Goal: Transaction & Acquisition: Purchase product/service

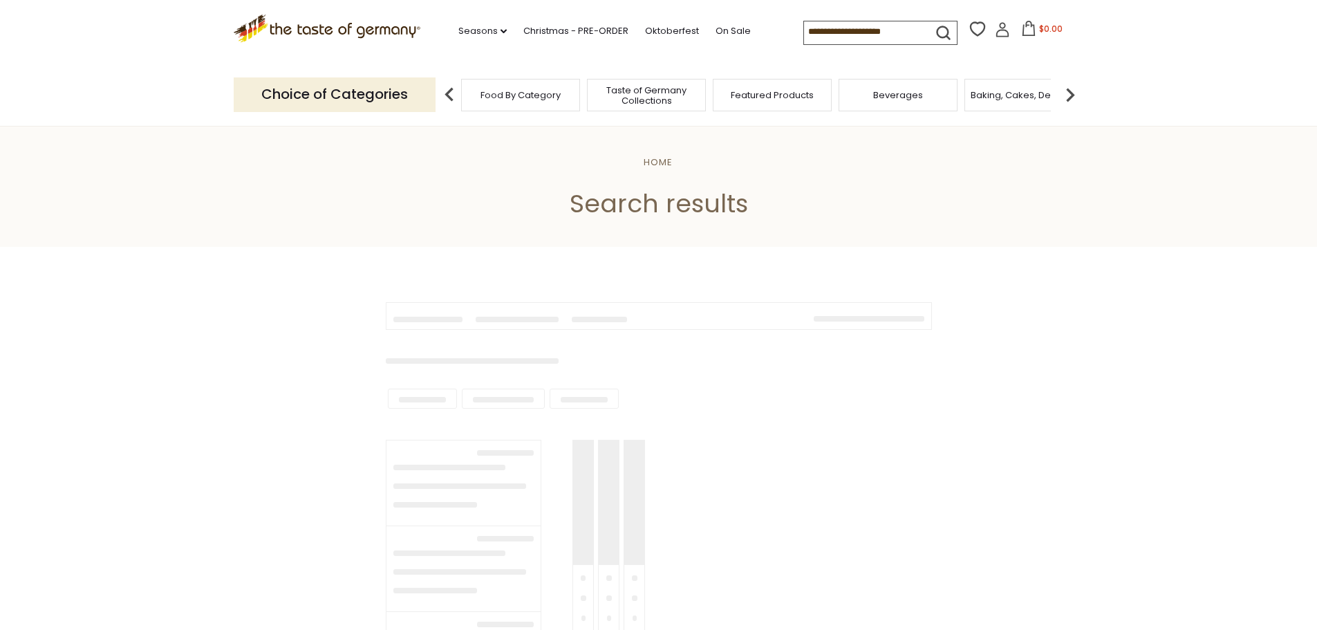
type input "*********"
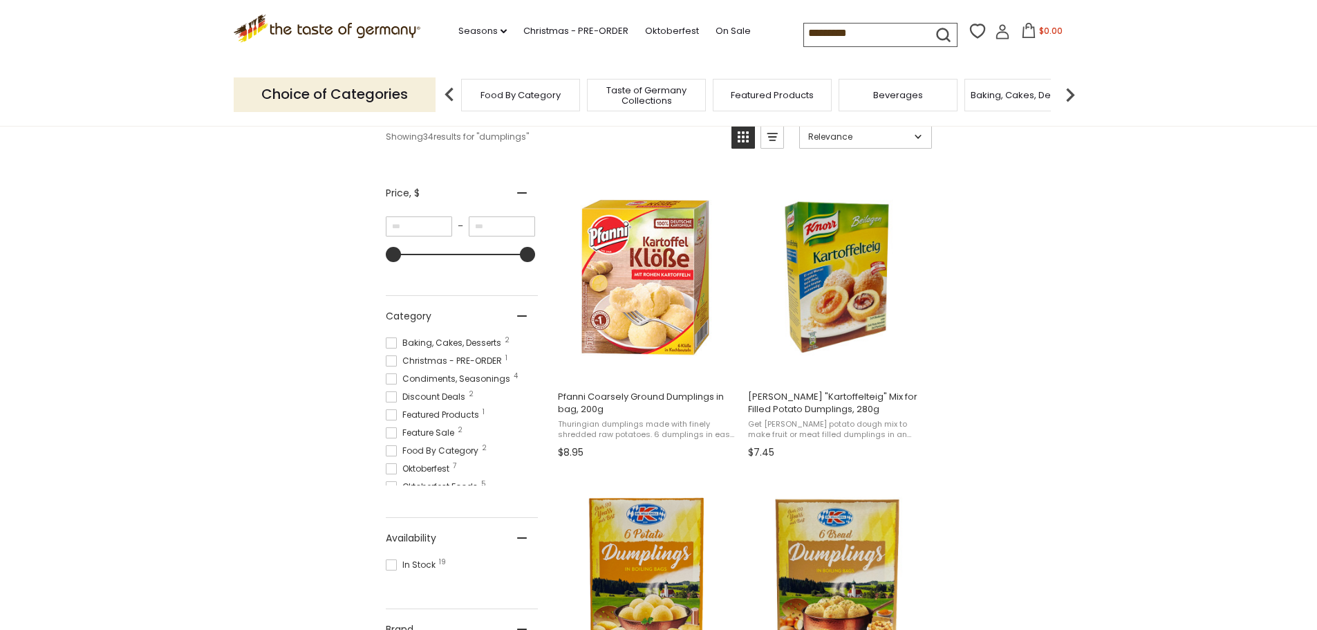
scroll to position [277, 0]
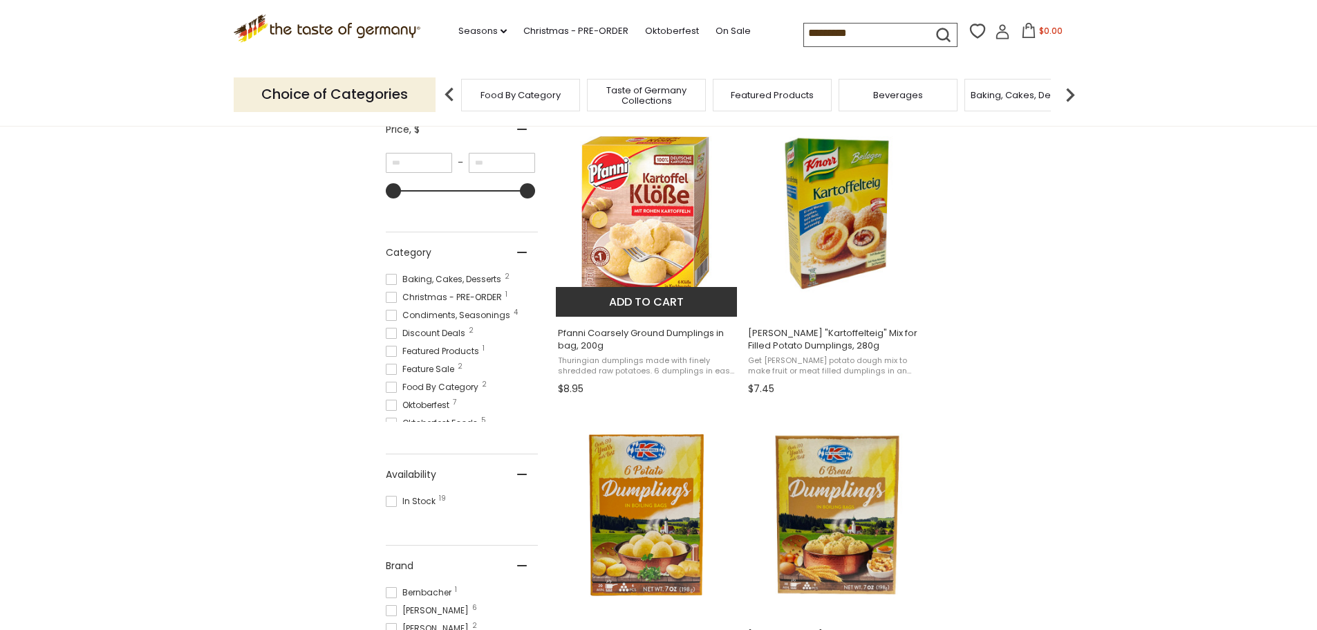
click at [641, 225] on img "Pfanni Coarsely Ground Dumplings in bag, 200g" at bounding box center [647, 213] width 183 height 183
